Goal: Navigation & Orientation: Find specific page/section

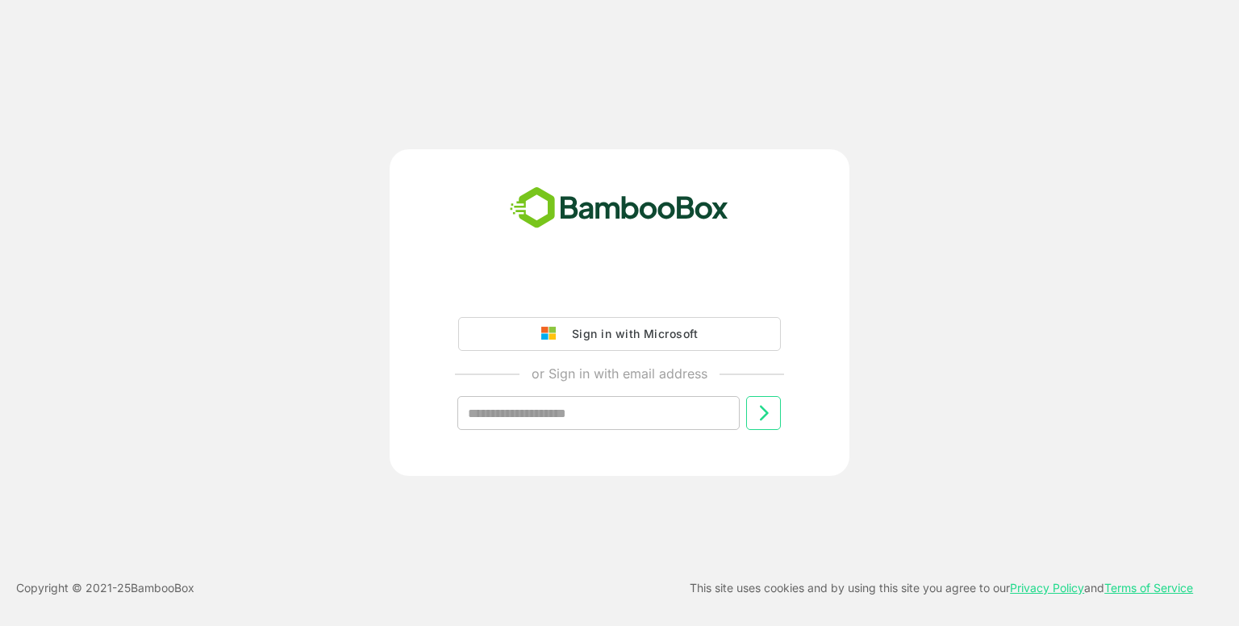
click at [597, 434] on div "Sign in with Microsoft or Sign in with email address ​" at bounding box center [620, 364] width 402 height 182
click at [613, 422] on input "text" at bounding box center [598, 413] width 282 height 34
type input "**********"
click at [765, 409] on icon at bounding box center [763, 412] width 19 height 19
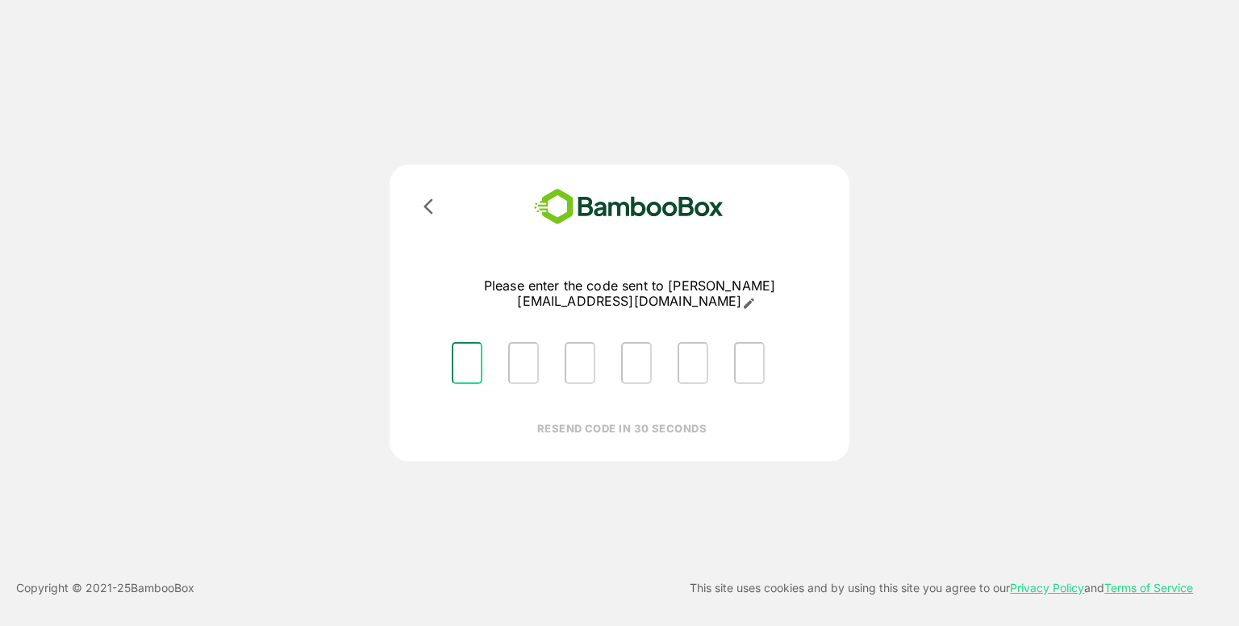
click at [470, 355] on input "Please enter OTP character 1" at bounding box center [467, 363] width 31 height 42
type input "*"
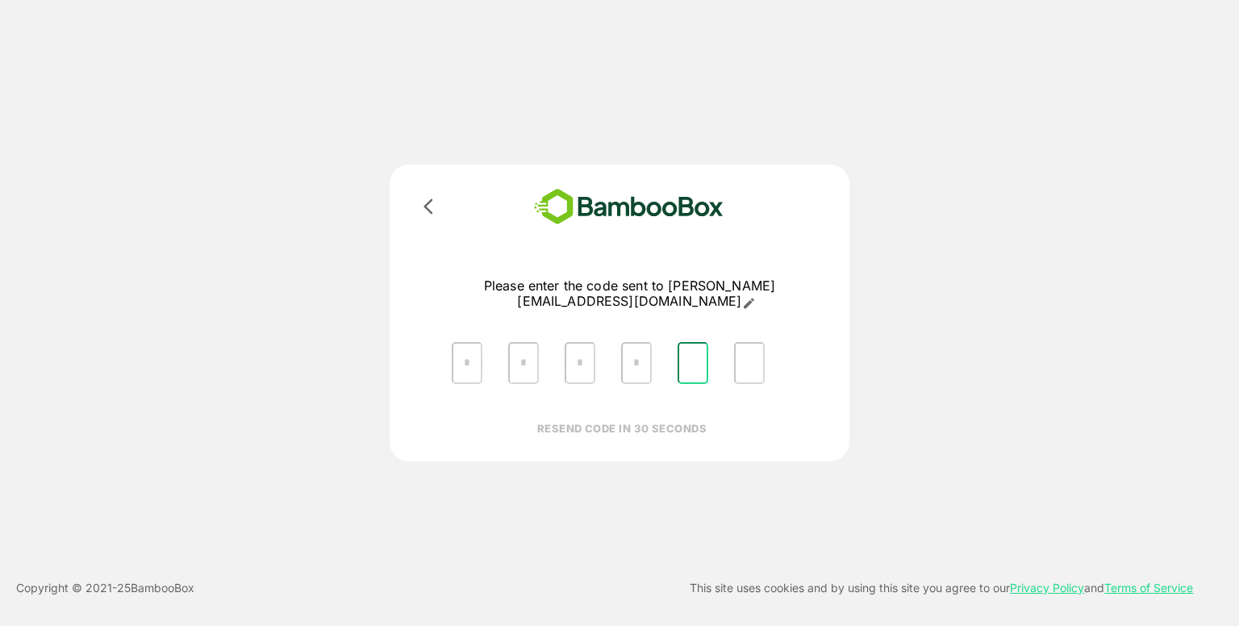
type input "*"
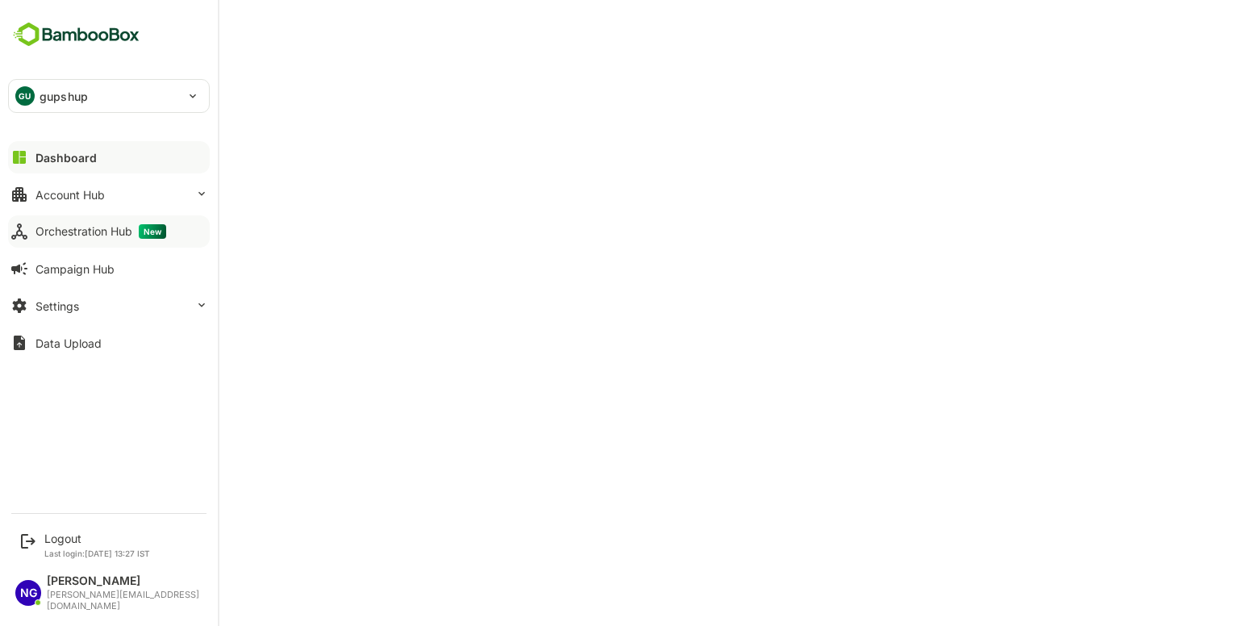
click at [105, 233] on div "Orchestration Hub New" at bounding box center [100, 231] width 131 height 15
click at [54, 161] on div "Dashboard" at bounding box center [64, 158] width 58 height 14
